Goal: Task Accomplishment & Management: Use online tool/utility

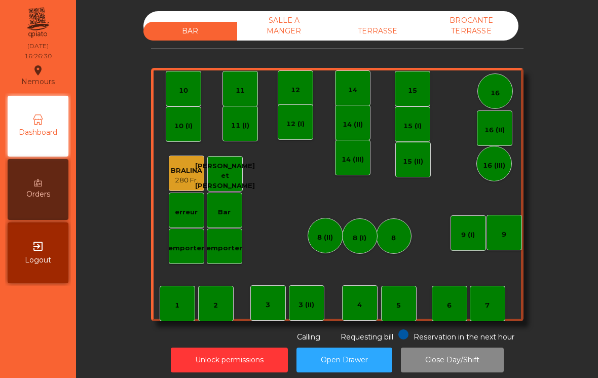
click at [355, 32] on div "TERRASSE" at bounding box center [378, 31] width 94 height 19
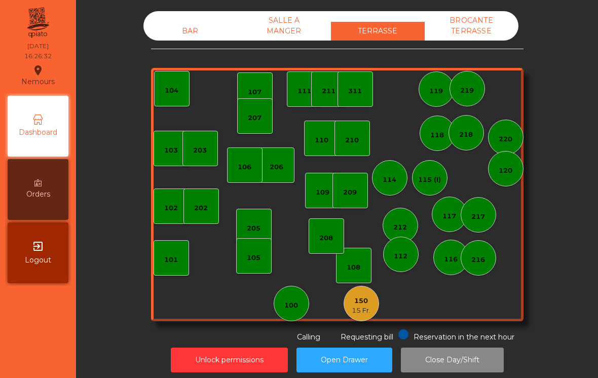
click at [354, 305] on div "150" at bounding box center [361, 301] width 19 height 10
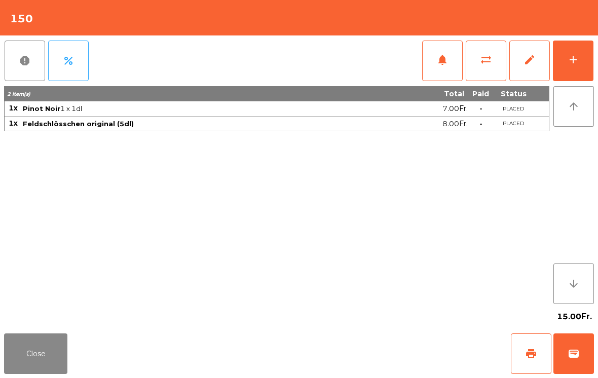
click at [41, 354] on button "Close" at bounding box center [35, 354] width 63 height 41
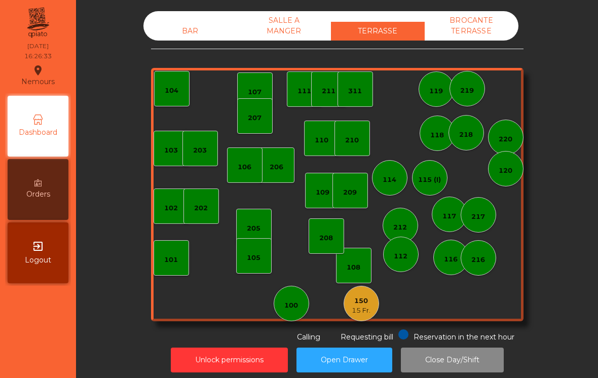
click at [259, 213] on div "205" at bounding box center [253, 226] width 35 height 35
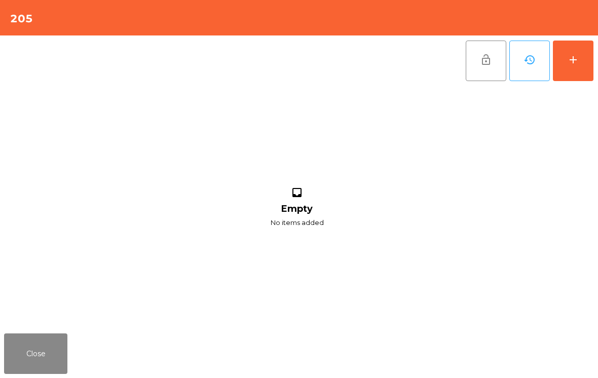
click at [569, 60] on div "add" at bounding box center [573, 60] width 12 height 12
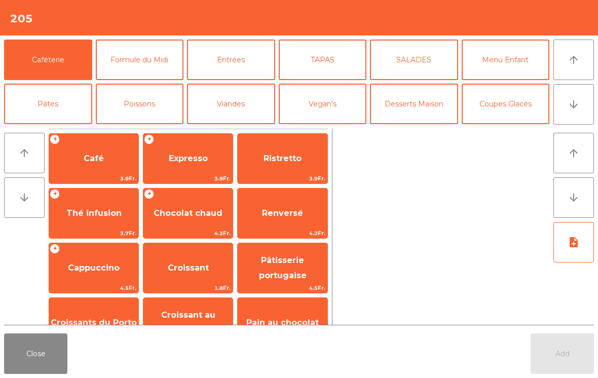
click at [173, 109] on button "Poissons" at bounding box center [140, 104] width 88 height 41
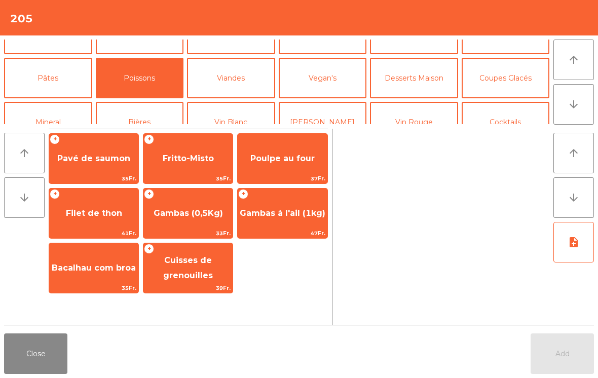
scroll to position [24, 0]
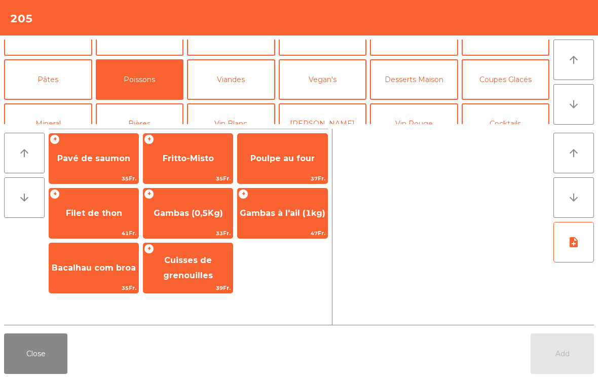
click at [155, 121] on button "Bières" at bounding box center [140, 123] width 88 height 41
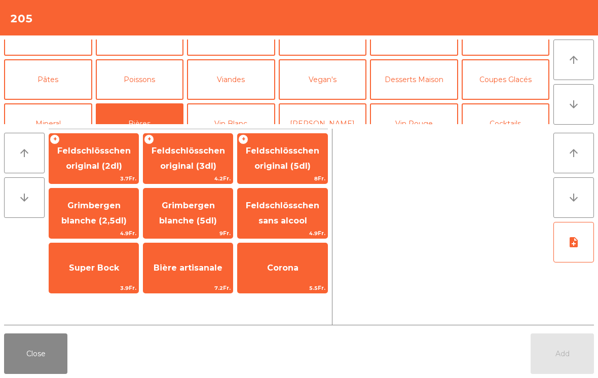
click at [207, 168] on span "Feldschlösschen original (3dl)" at bounding box center [189, 158] width 74 height 25
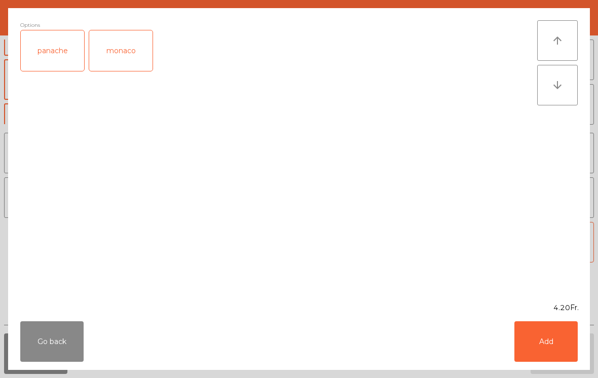
click at [51, 58] on div "panache" at bounding box center [52, 50] width 63 height 41
click at [532, 348] on button "Add" at bounding box center [546, 341] width 63 height 41
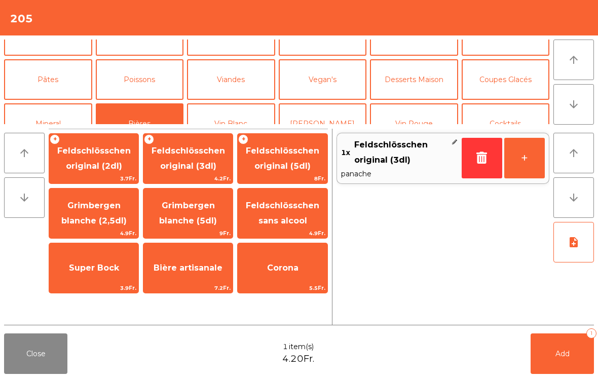
click at [526, 162] on button "+" at bounding box center [524, 158] width 41 height 41
click at [200, 162] on span "Feldschlösschen original (3dl)" at bounding box center [189, 158] width 74 height 25
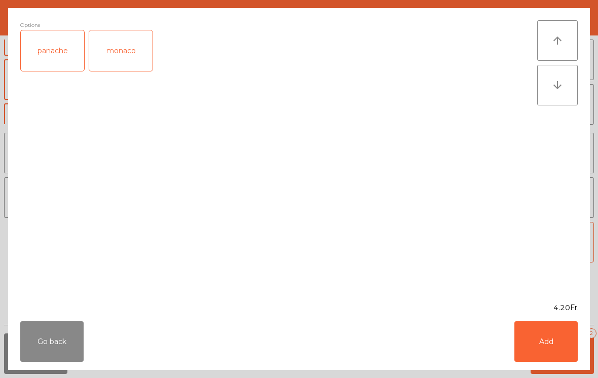
click at [549, 344] on button "Add" at bounding box center [546, 341] width 63 height 41
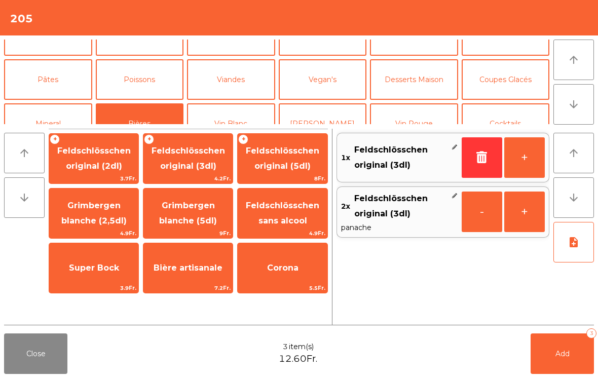
click at [110, 213] on span "Grimbergen blanche (2,5dl)" at bounding box center [93, 213] width 89 height 43
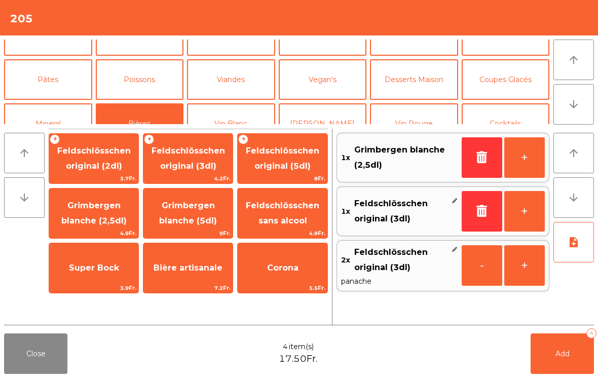
click at [120, 217] on span "Grimbergen blanche (2,5dl)" at bounding box center [93, 213] width 89 height 43
click at [36, 121] on button "Mineral" at bounding box center [48, 123] width 88 height 41
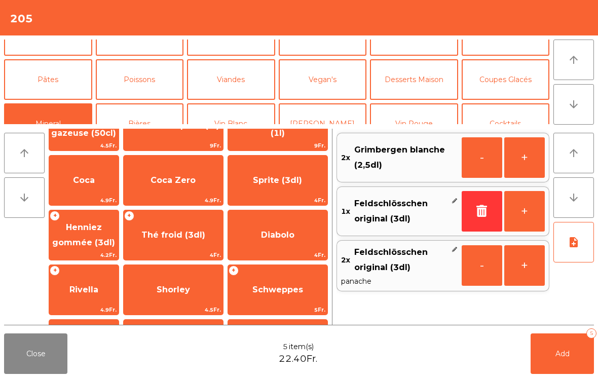
scroll to position [90, 0]
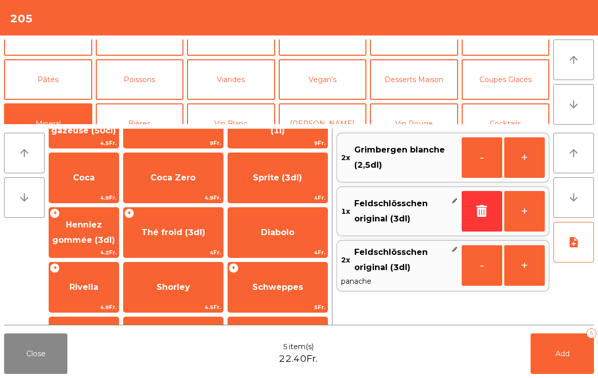
click at [116, 230] on span "Henniez gommée (3dl)" at bounding box center [83, 232] width 69 height 43
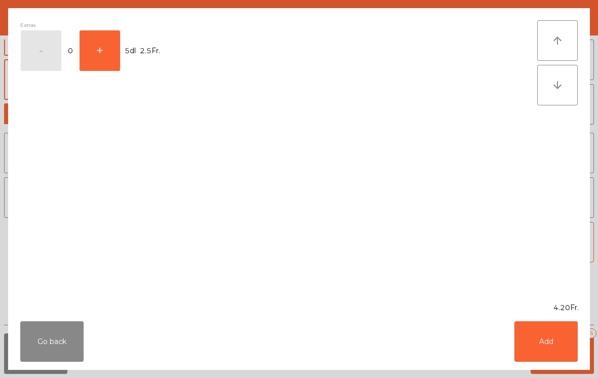
click at [112, 43] on button "+" at bounding box center [100, 50] width 41 height 41
click at [533, 356] on button "Add" at bounding box center [546, 341] width 63 height 41
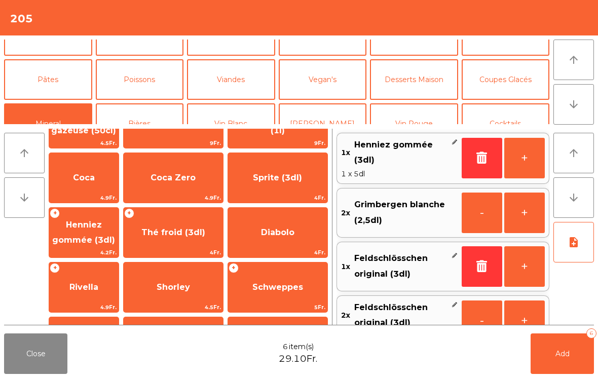
click at [530, 165] on button "+" at bounding box center [524, 158] width 41 height 41
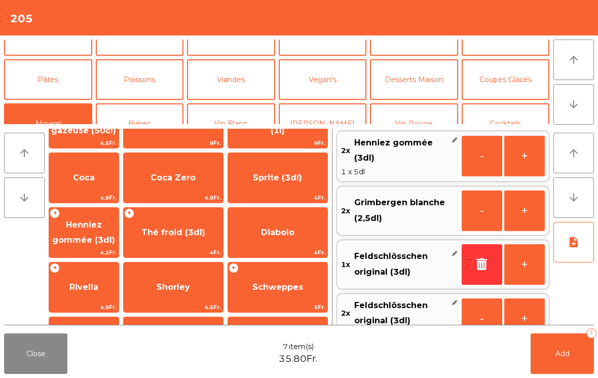
scroll to position [4, 0]
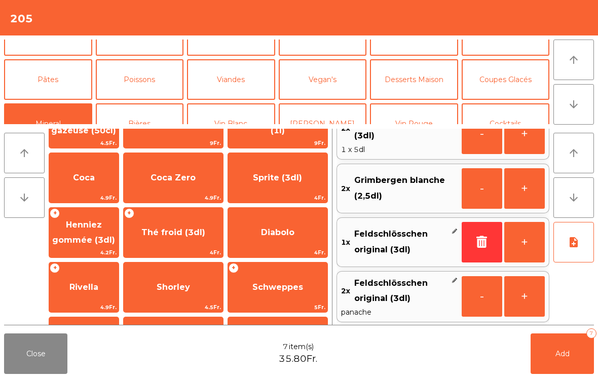
click at [383, 276] on span "Feldschlösschen original (3dl)" at bounding box center [400, 291] width 93 height 31
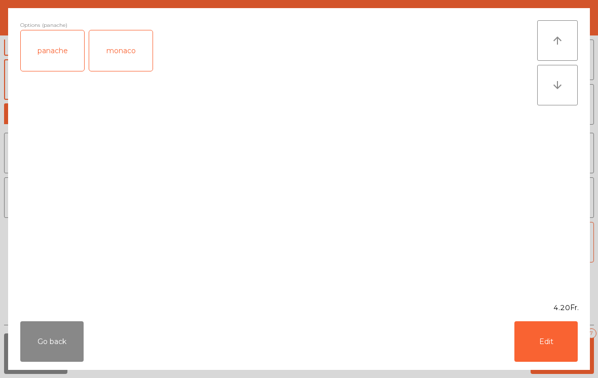
scroll to position [25, 0]
click at [65, 337] on button "Go back" at bounding box center [51, 341] width 63 height 41
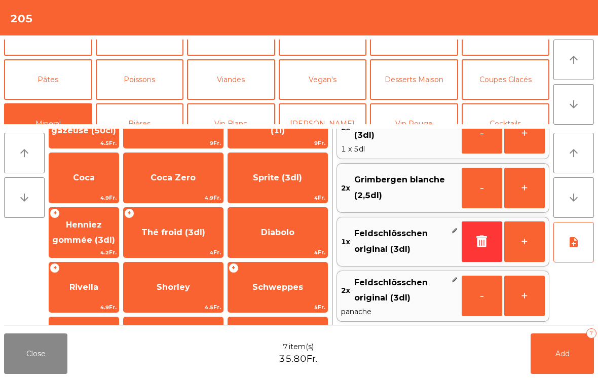
click at [569, 355] on span "Add" at bounding box center [563, 353] width 14 height 9
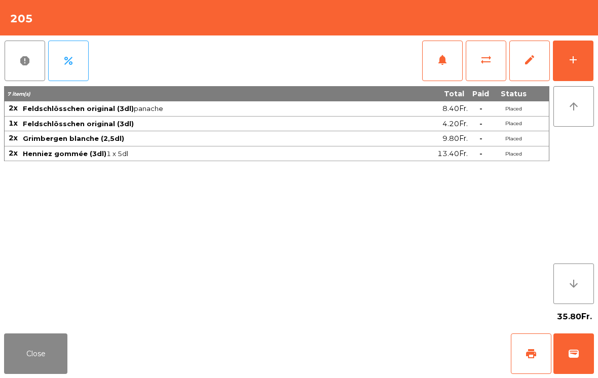
click at [36, 364] on button "Close" at bounding box center [35, 354] width 63 height 41
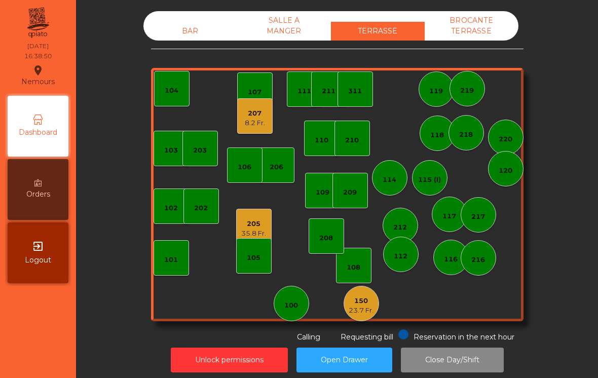
click at [317, 142] on div "110" at bounding box center [322, 140] width 14 height 10
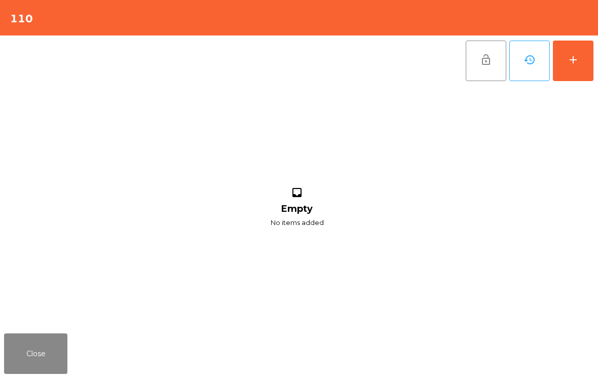
click at [587, 46] on button "add" at bounding box center [573, 61] width 41 height 41
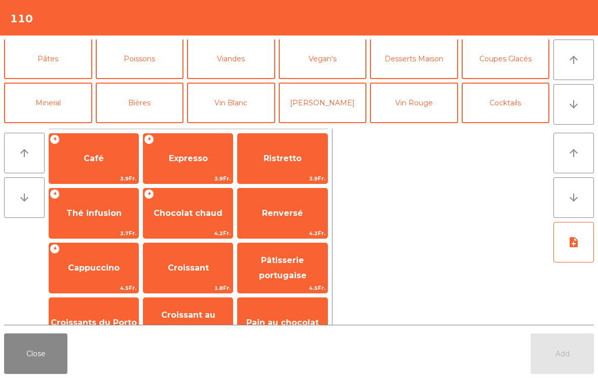
scroll to position [52, 0]
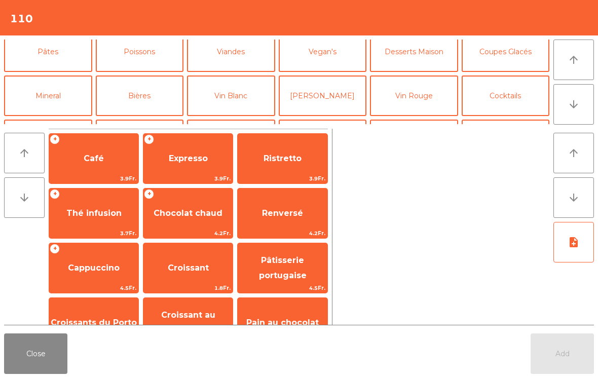
click at [93, 170] on span "Café" at bounding box center [93, 158] width 89 height 27
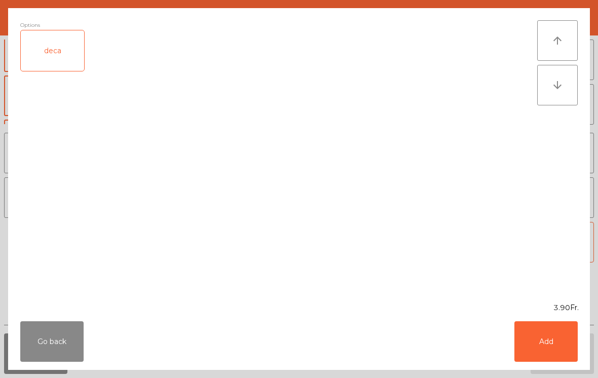
click at [576, 333] on button "Add" at bounding box center [546, 341] width 63 height 41
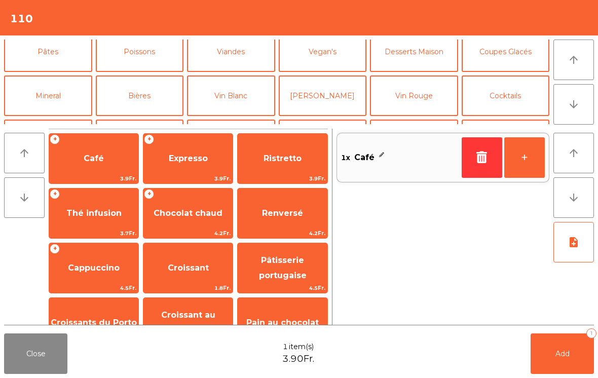
click at [294, 157] on span "Ristretto" at bounding box center [283, 159] width 38 height 10
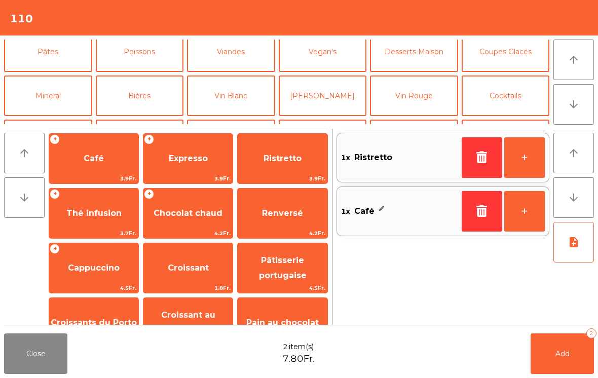
click at [572, 356] on button "Add 2" at bounding box center [562, 354] width 63 height 41
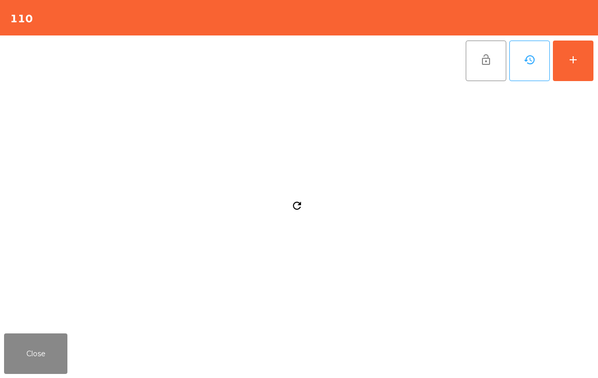
click at [40, 348] on button "Close" at bounding box center [35, 354] width 63 height 41
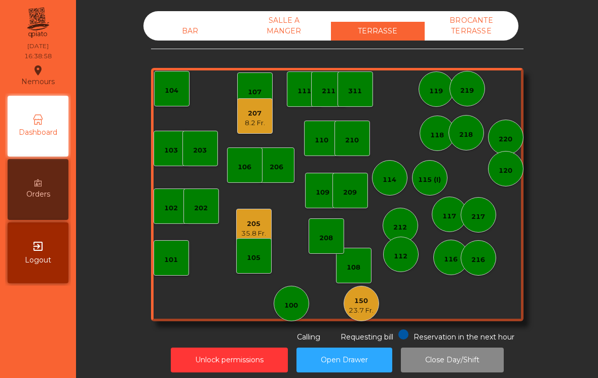
click at [241, 233] on div "35.8 Fr." at bounding box center [253, 234] width 25 height 10
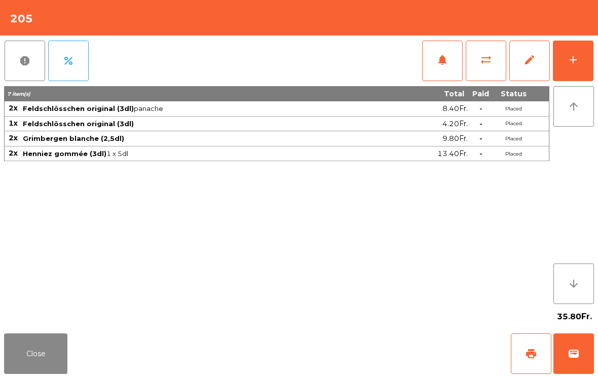
click at [41, 345] on button "Close" at bounding box center [35, 354] width 63 height 41
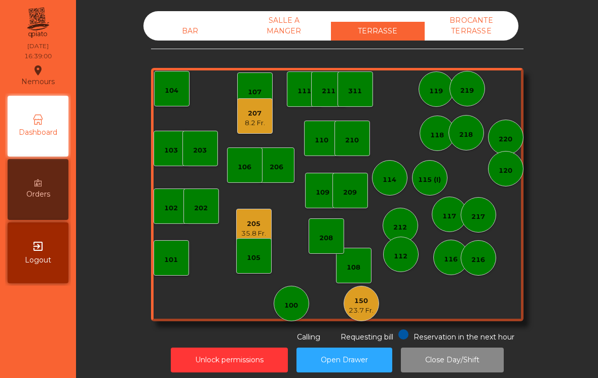
click at [363, 312] on div "23.7 Fr." at bounding box center [361, 311] width 25 height 10
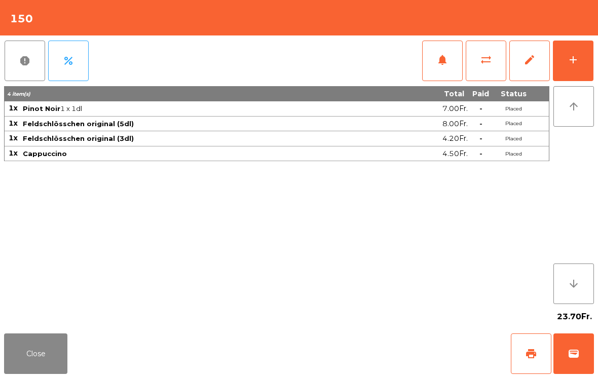
click at [44, 347] on button "Close" at bounding box center [35, 354] width 63 height 41
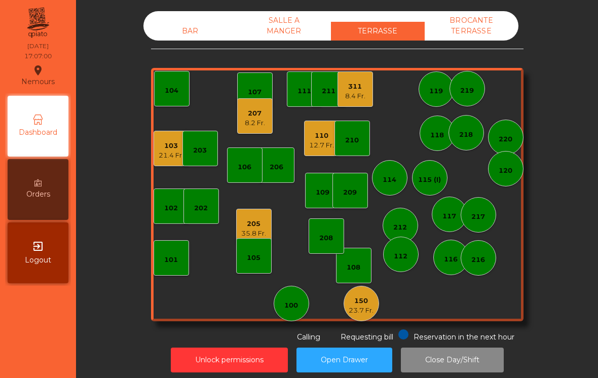
click at [176, 147] on div "103" at bounding box center [171, 146] width 25 height 10
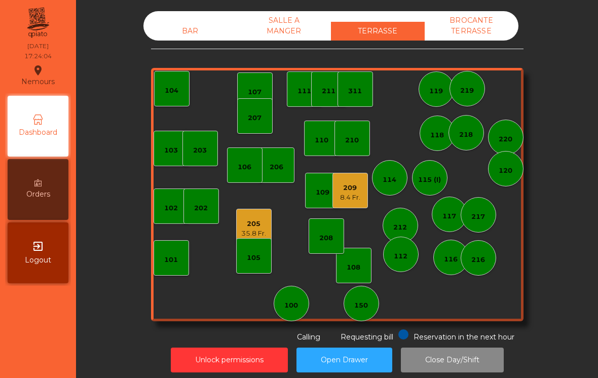
click at [365, 280] on div "108" at bounding box center [353, 265] width 35 height 35
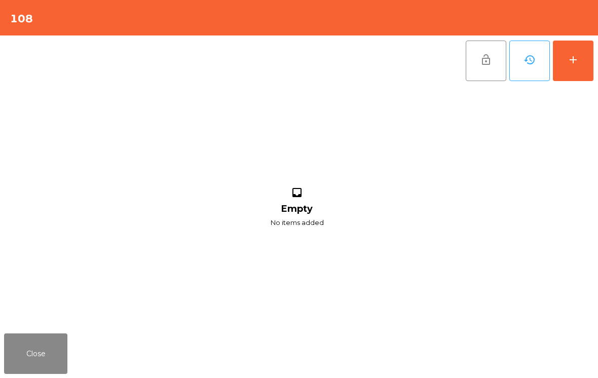
click at [593, 66] on button "add" at bounding box center [573, 61] width 41 height 41
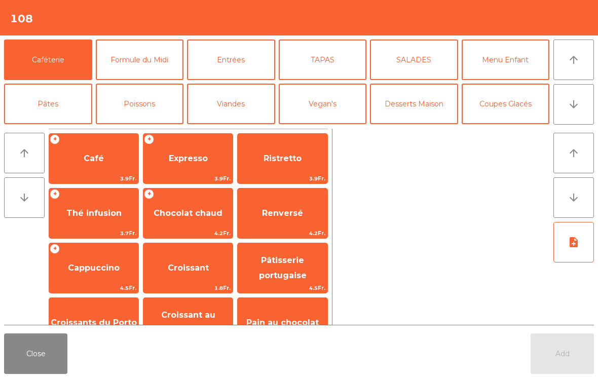
scroll to position [39, 0]
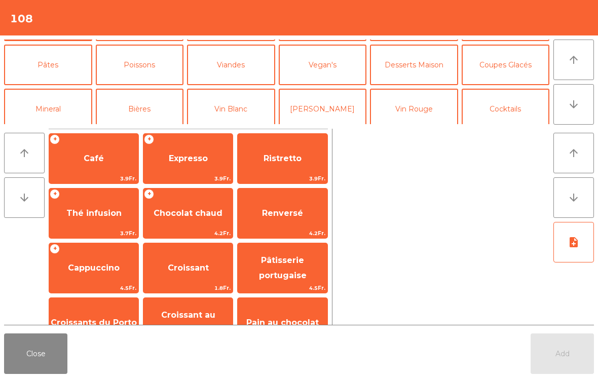
click at [151, 123] on button "Bières" at bounding box center [140, 109] width 88 height 41
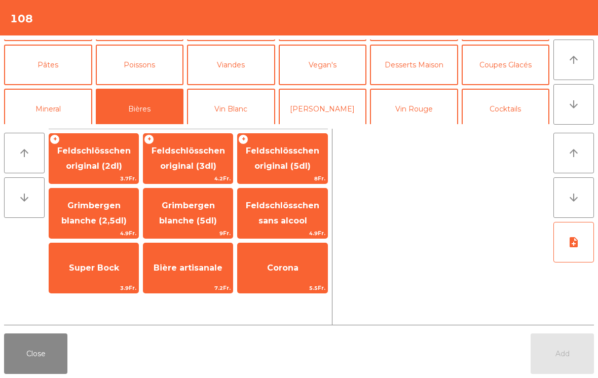
click at [206, 161] on span "Feldschlösschen original (3dl)" at bounding box center [189, 158] width 74 height 25
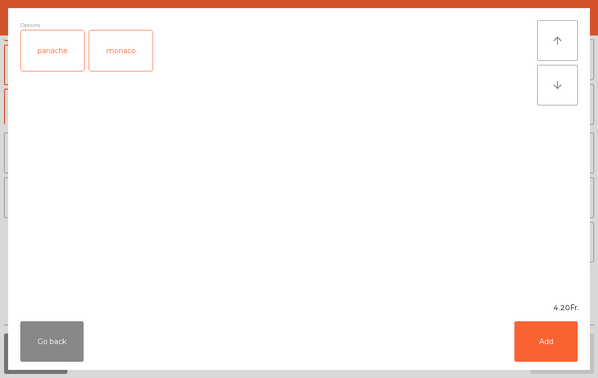
click at [541, 346] on button "Add" at bounding box center [546, 341] width 63 height 41
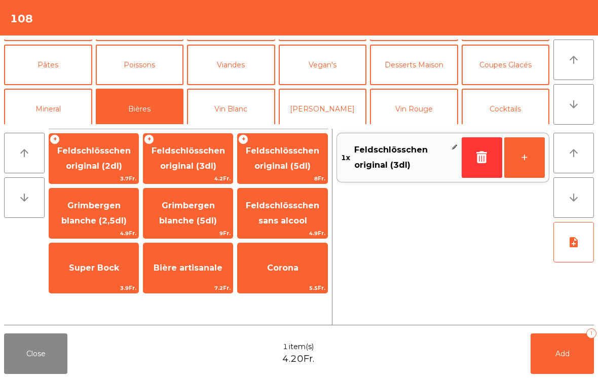
click at [566, 349] on span "Add" at bounding box center [563, 353] width 14 height 9
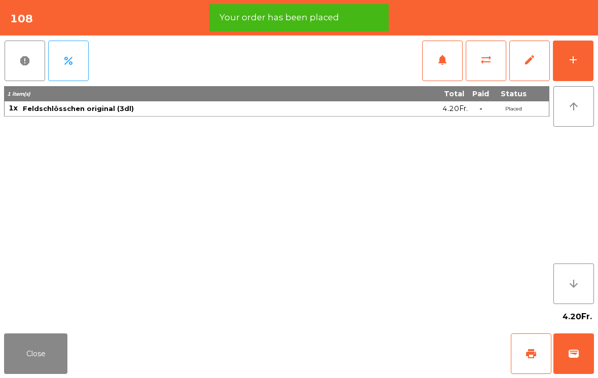
click at [34, 357] on button "Close" at bounding box center [35, 354] width 63 height 41
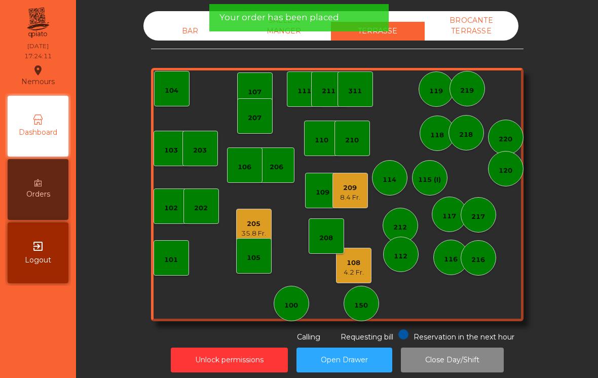
click at [261, 227] on div "205" at bounding box center [253, 224] width 25 height 10
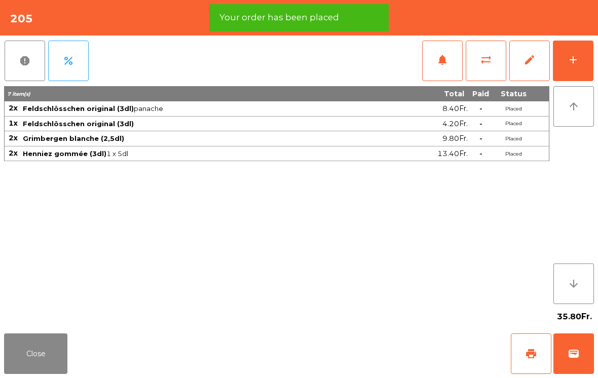
click at [537, 351] on button "print" at bounding box center [531, 354] width 41 height 41
